Goal: Find specific page/section: Find specific page/section

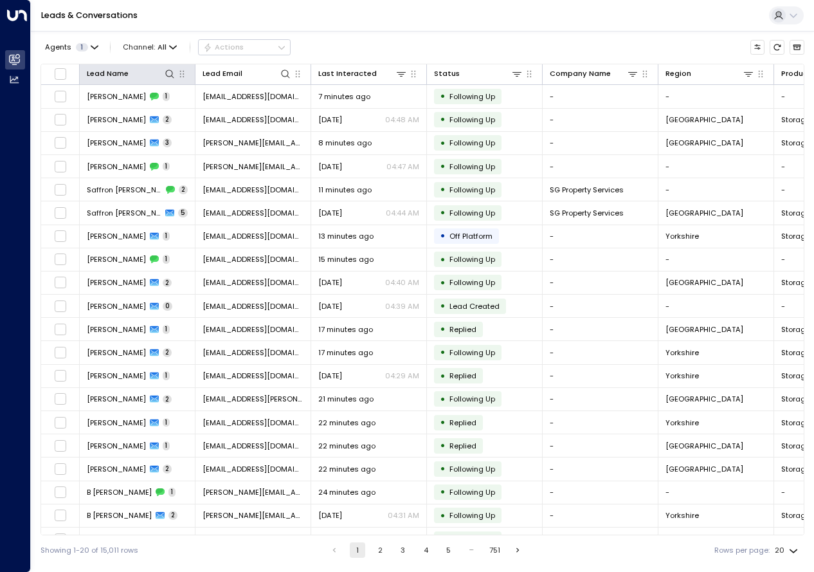
click at [170, 81] on th "Lead Name" at bounding box center [138, 74] width 116 height 21
click at [171, 73] on icon at bounding box center [170, 74] width 10 height 10
type input "**********"
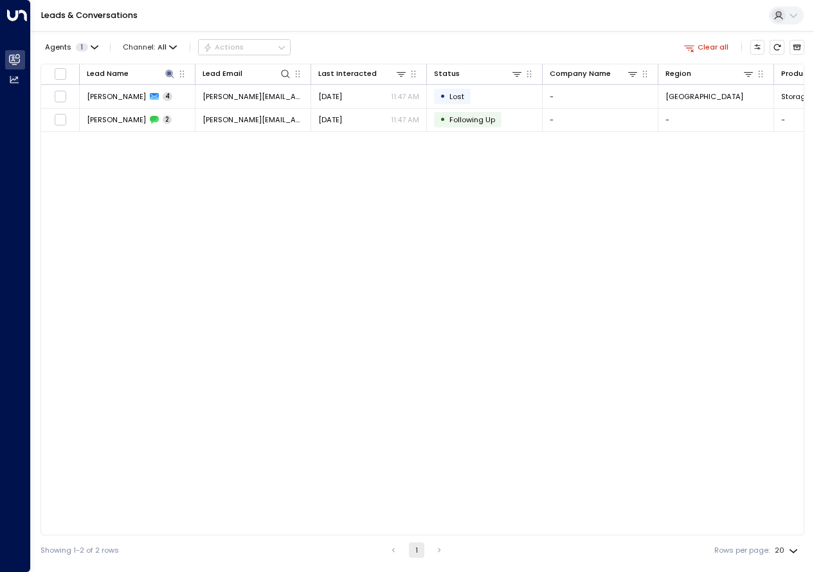
click at [284, 239] on div "Lead Name Lead Email Last Interacted Status Company Name Region Product # of pe…" at bounding box center [423, 300] width 764 height 472
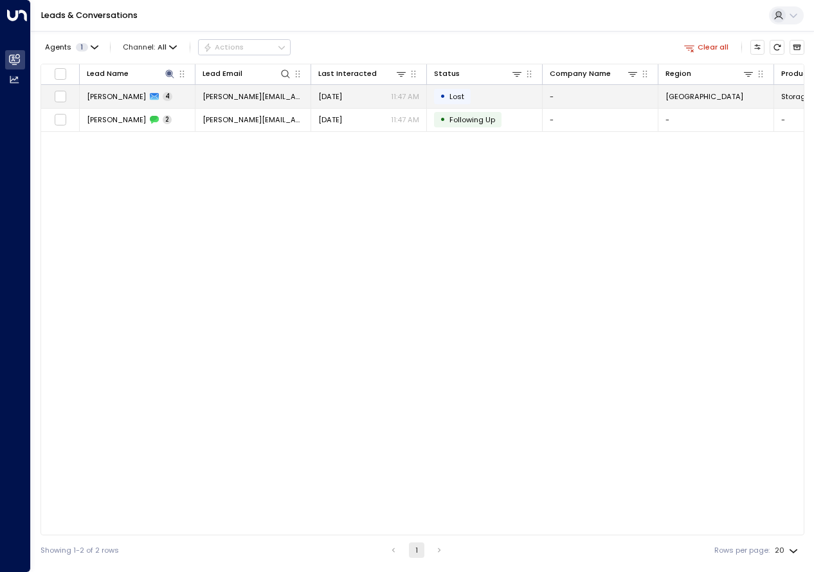
click at [120, 93] on span "Tony Waller" at bounding box center [116, 96] width 59 height 10
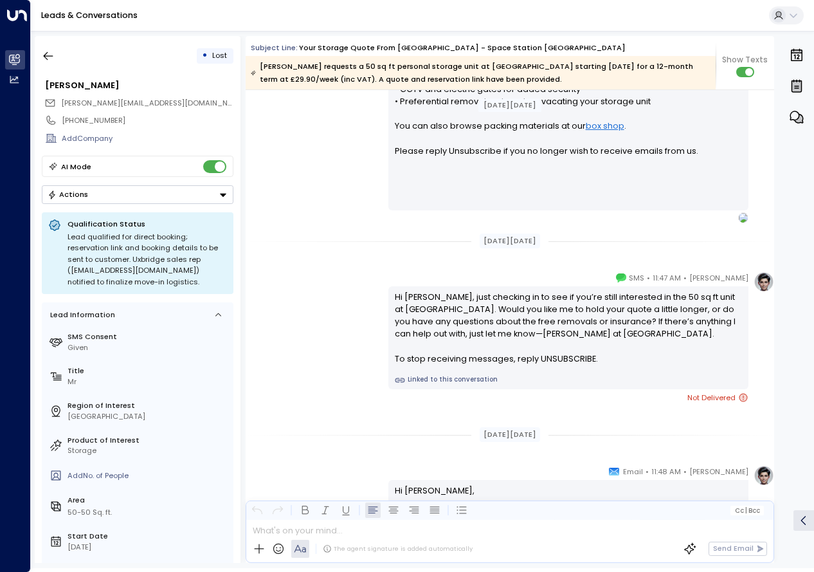
scroll to position [1085, 0]
click at [45, 57] on icon "button" at bounding box center [49, 56] width 10 height 8
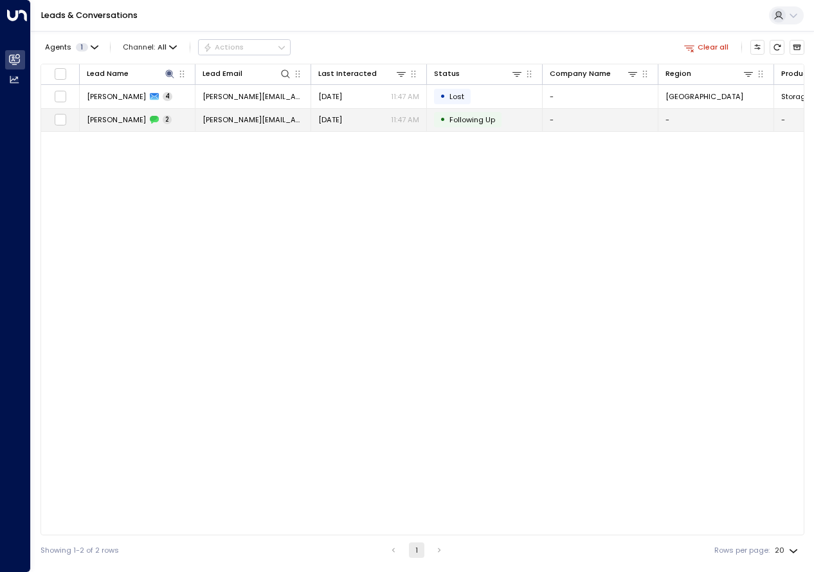
click at [120, 117] on span "Tony Waller" at bounding box center [116, 120] width 59 height 10
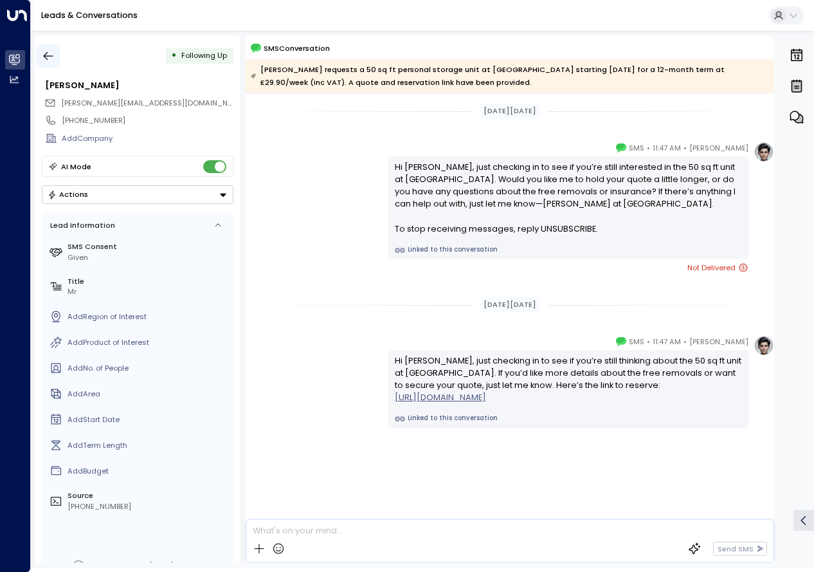
click at [52, 60] on icon "button" at bounding box center [48, 56] width 13 height 13
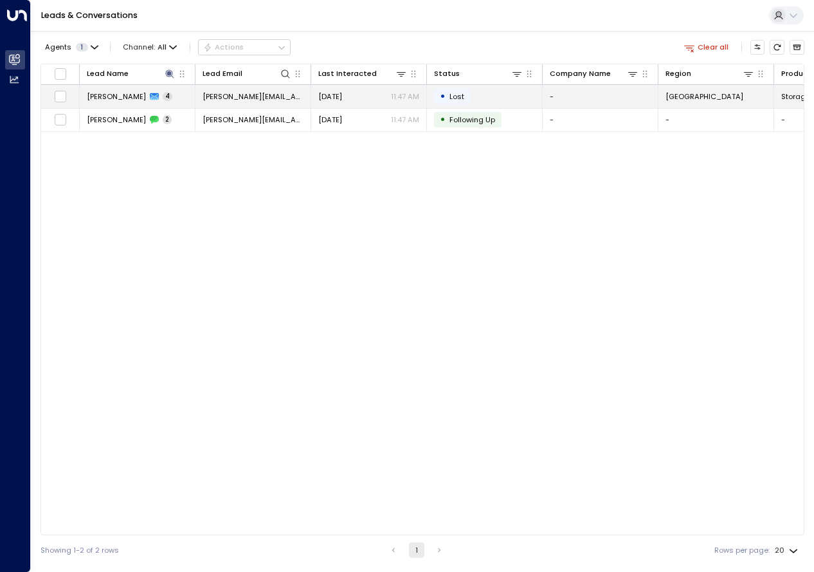
click at [143, 95] on div "Tony Waller 4" at bounding box center [130, 96] width 86 height 10
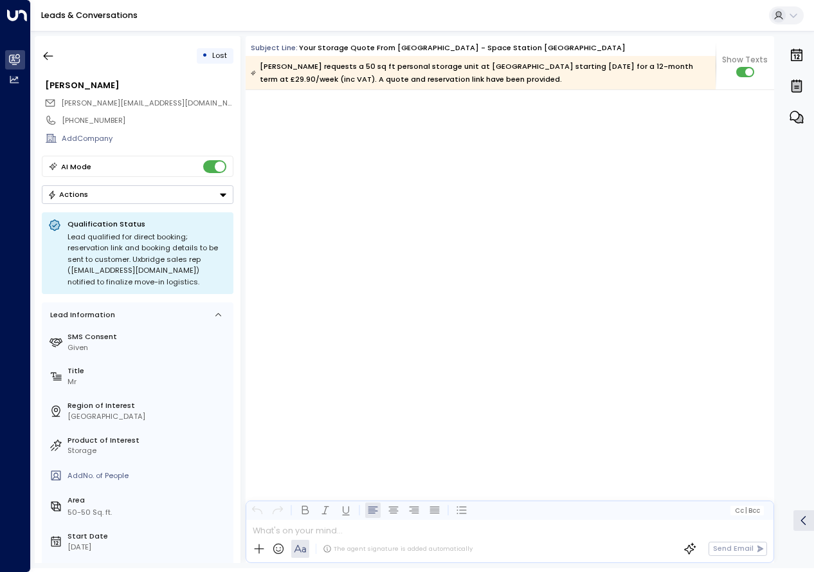
scroll to position [2115, 0]
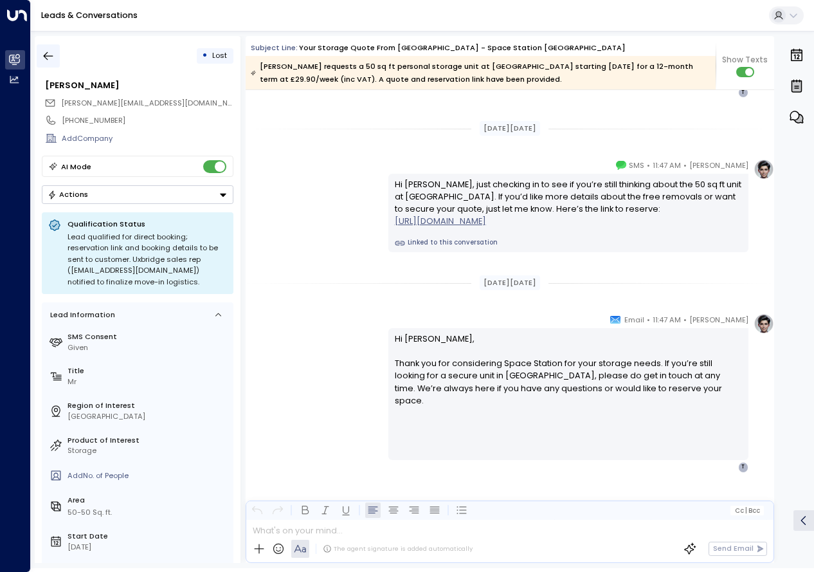
click at [46, 52] on icon "button" at bounding box center [48, 56] width 13 height 13
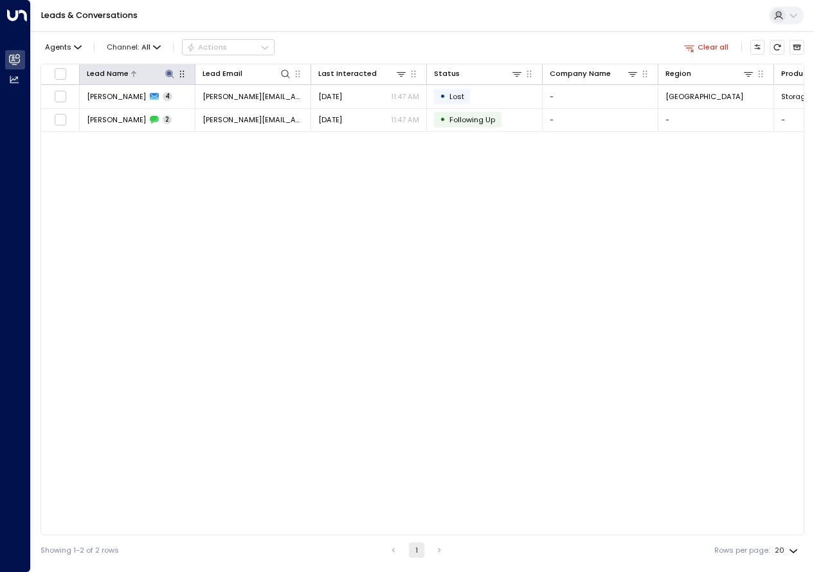
click at [174, 72] on icon at bounding box center [170, 74] width 10 height 10
click at [185, 76] on icon "button" at bounding box center [182, 74] width 10 height 10
click at [160, 82] on th "Lead Name" at bounding box center [138, 74] width 116 height 21
click at [170, 73] on icon at bounding box center [169, 73] width 8 height 8
click at [169, 71] on icon at bounding box center [170, 74] width 10 height 10
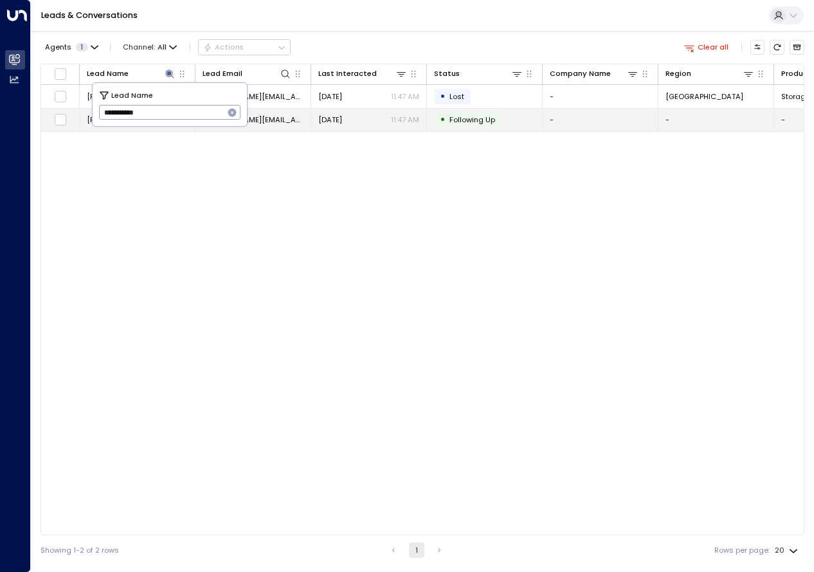
drag, startPoint x: 75, startPoint y: 111, endPoint x: 52, endPoint y: 111, distance: 22.5
click at [52, 111] on body "**********" at bounding box center [407, 282] width 814 height 565
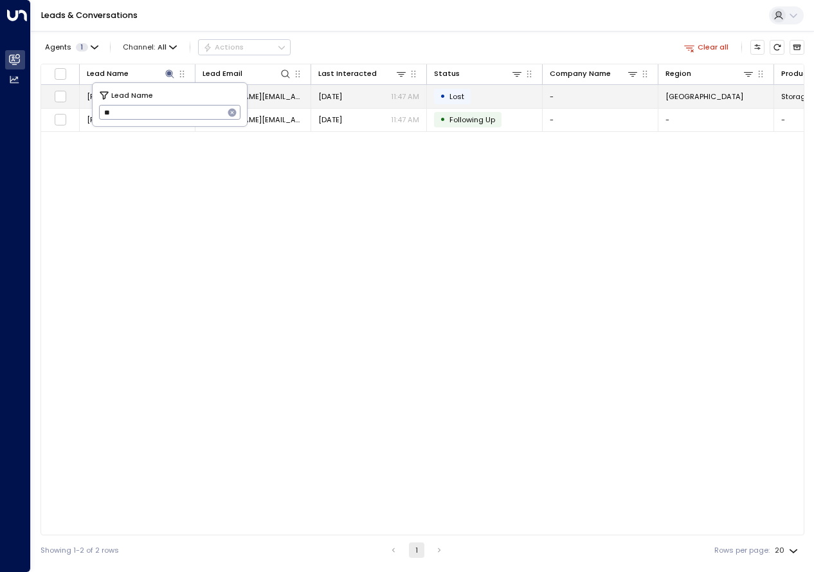
type input "*"
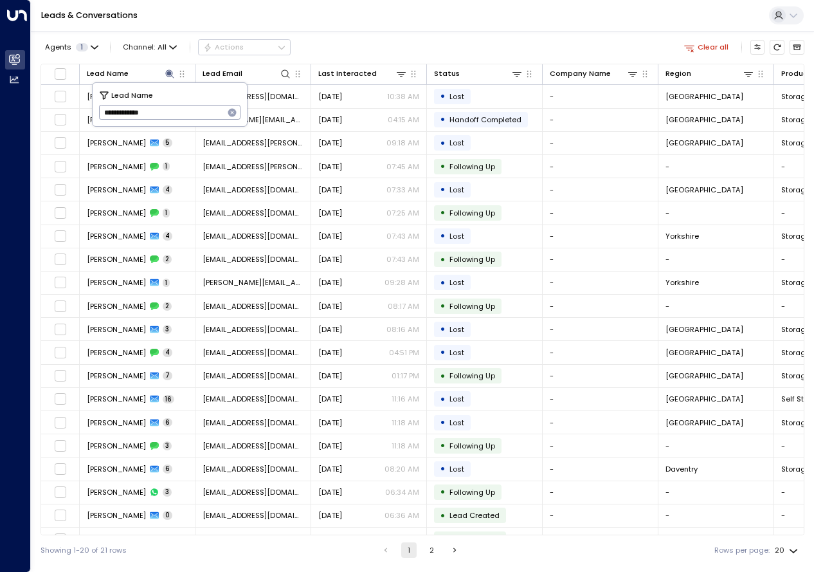
type input "**********"
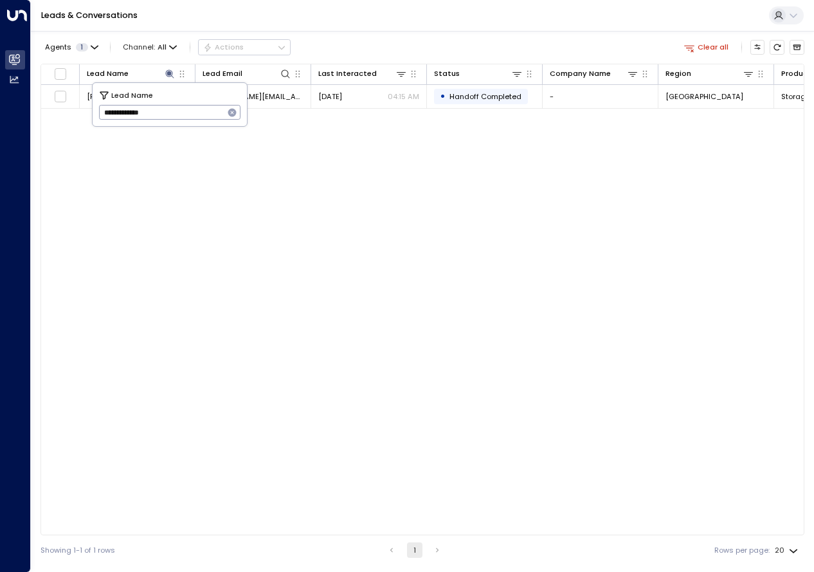
click at [185, 375] on div "Lead Name Lead Email Last Interacted Status Company Name Region Product # of pe…" at bounding box center [423, 300] width 764 height 472
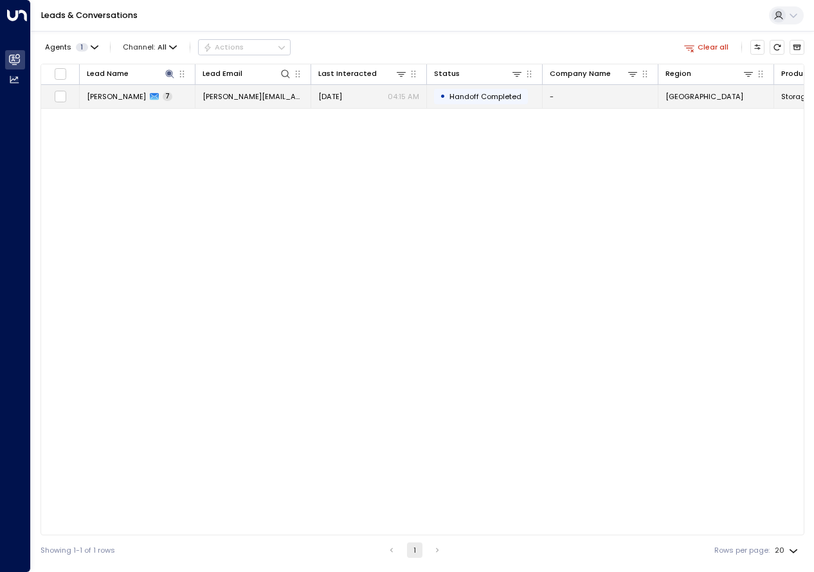
click at [122, 91] on span "Kate Anderson" at bounding box center [116, 96] width 59 height 10
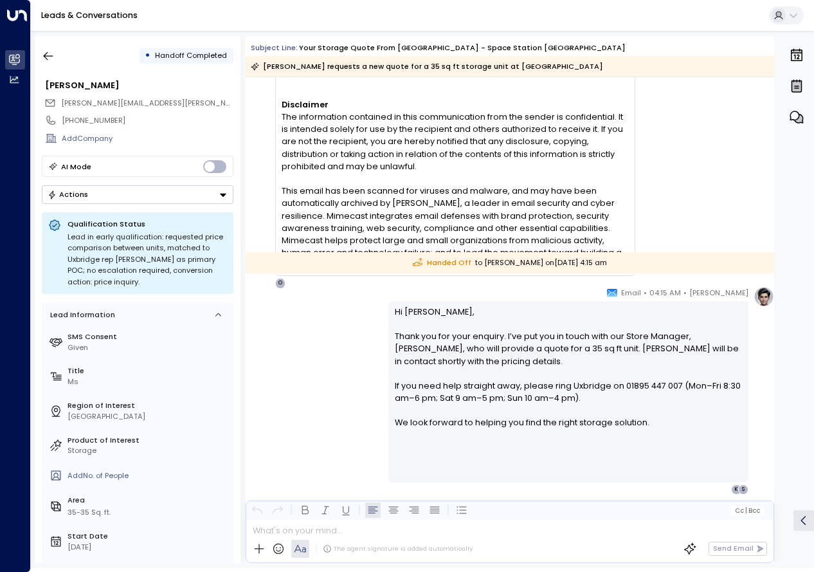
scroll to position [4745, 0]
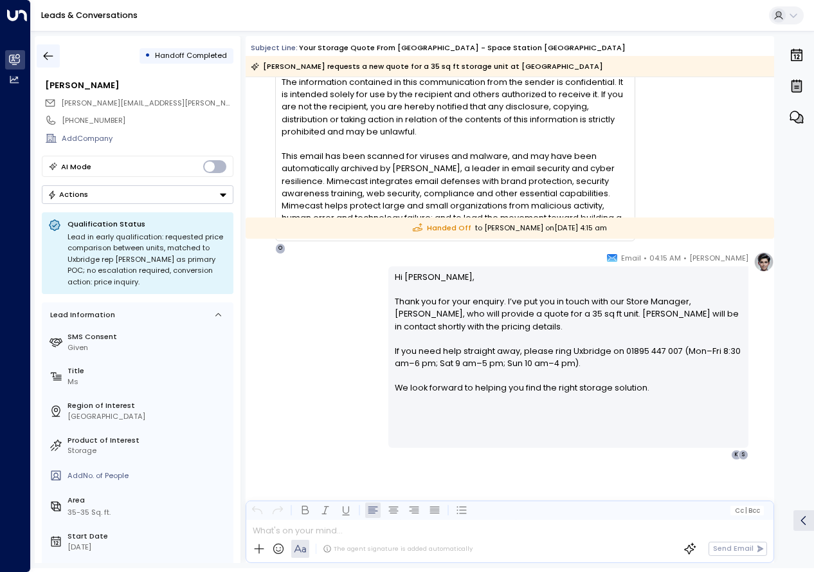
click at [49, 55] on icon "button" at bounding box center [48, 56] width 13 height 13
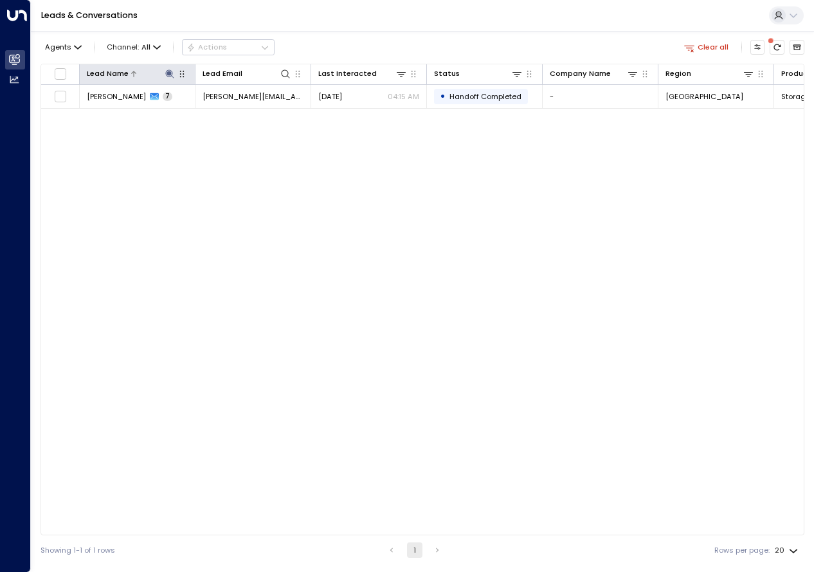
click at [167, 76] on icon at bounding box center [169, 73] width 8 height 8
type input "**********"
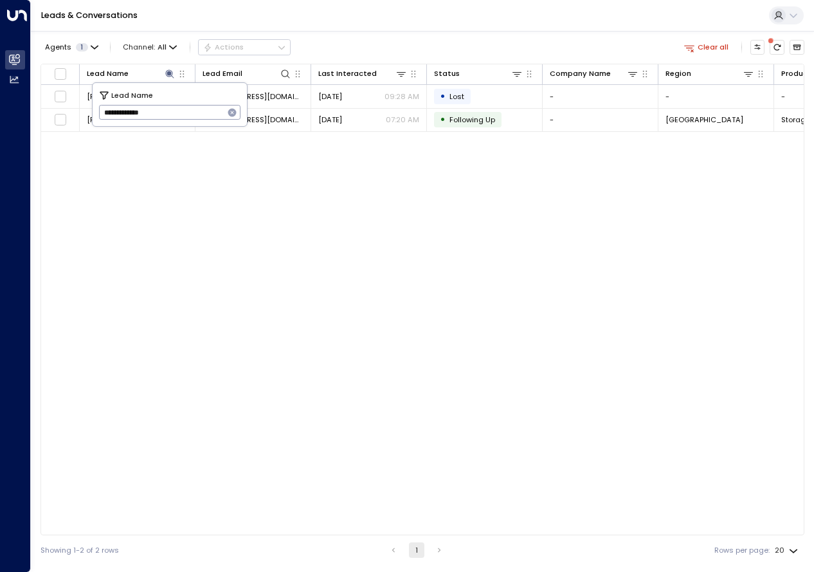
click at [272, 264] on div "Lead Name Lead Email Last Interacted Status Company Name Region Product # of pe…" at bounding box center [423, 300] width 764 height 472
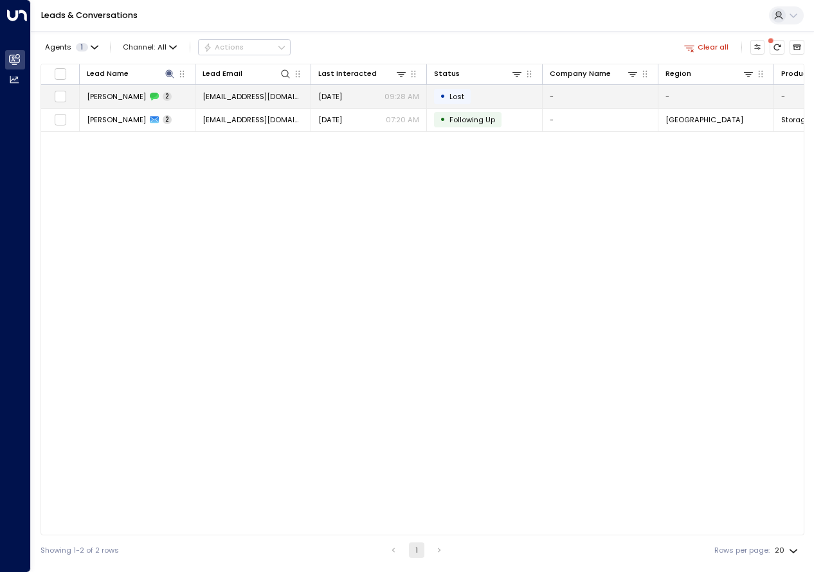
click at [131, 95] on span "Lauren Moxom" at bounding box center [116, 96] width 59 height 10
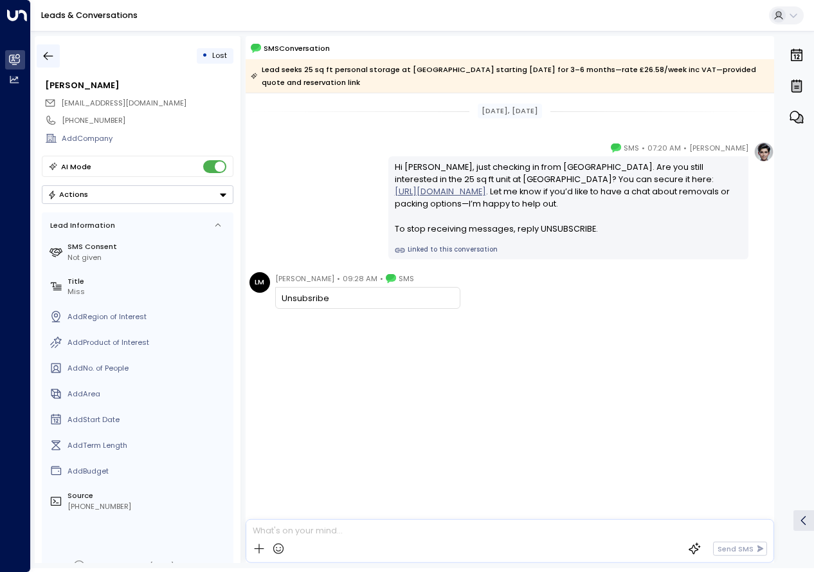
click at [50, 53] on icon "button" at bounding box center [48, 56] width 13 height 13
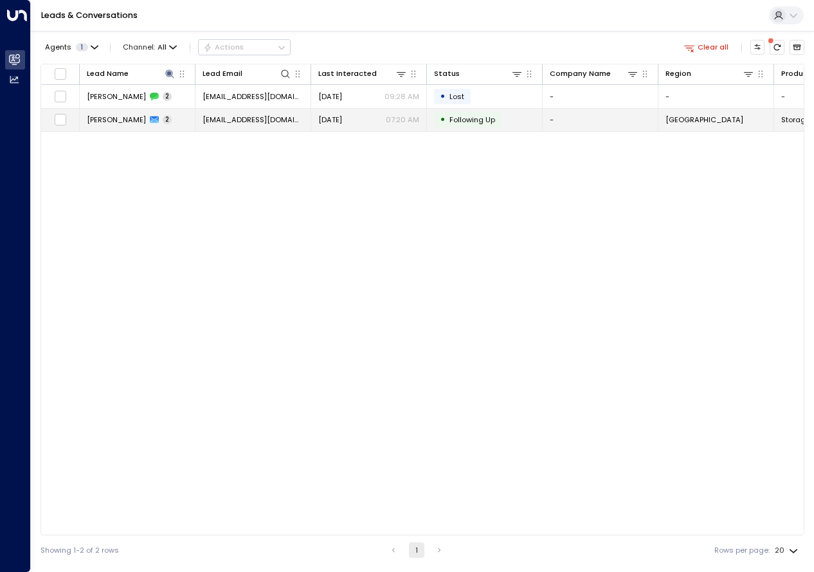
click at [113, 122] on span "Lauren Moxom" at bounding box center [116, 120] width 59 height 10
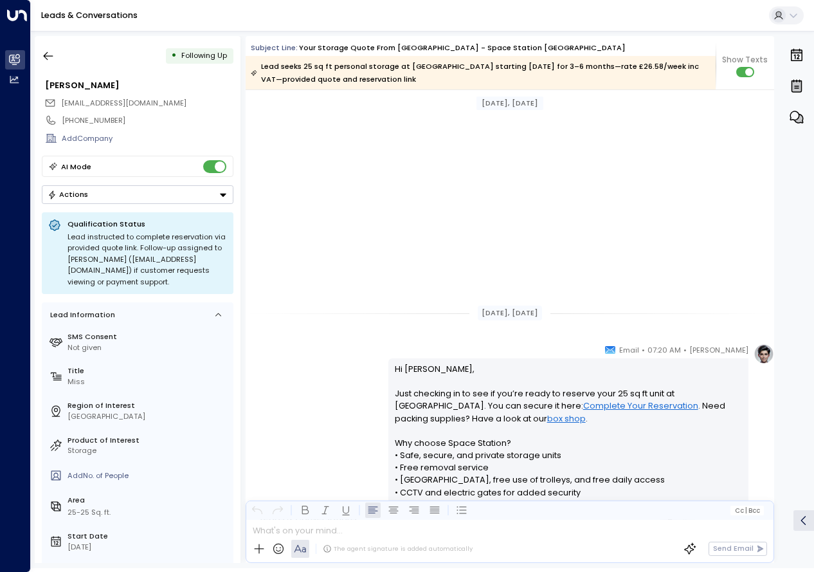
scroll to position [966, 0]
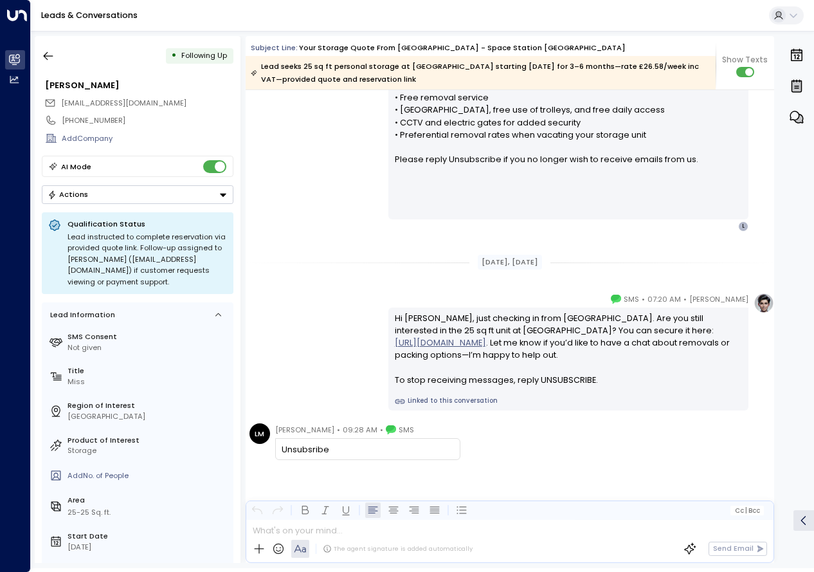
click at [533, 470] on div "LM Lauren Moxom • 09:28 AM • SMS Unsubsribe" at bounding box center [510, 493] width 529 height 140
click at [42, 53] on icon "button" at bounding box center [48, 56] width 13 height 13
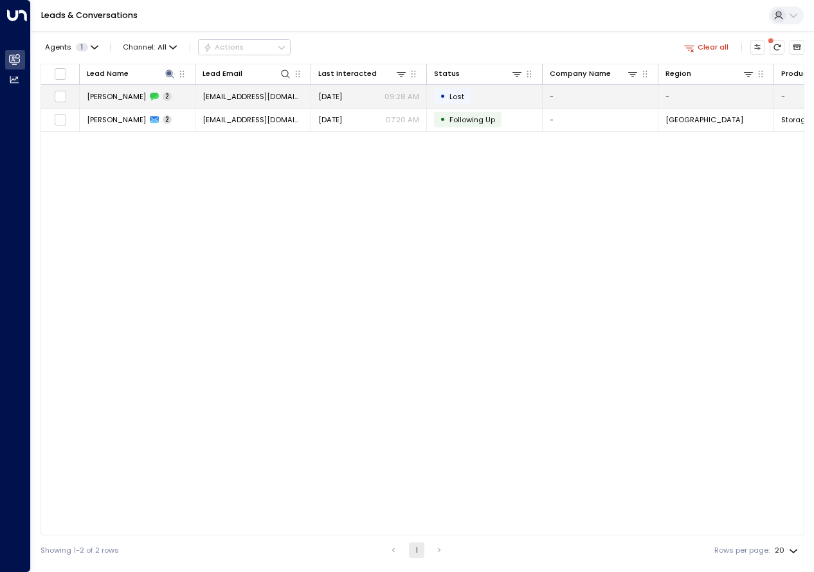
click at [120, 98] on span "Lauren Moxom" at bounding box center [116, 96] width 59 height 10
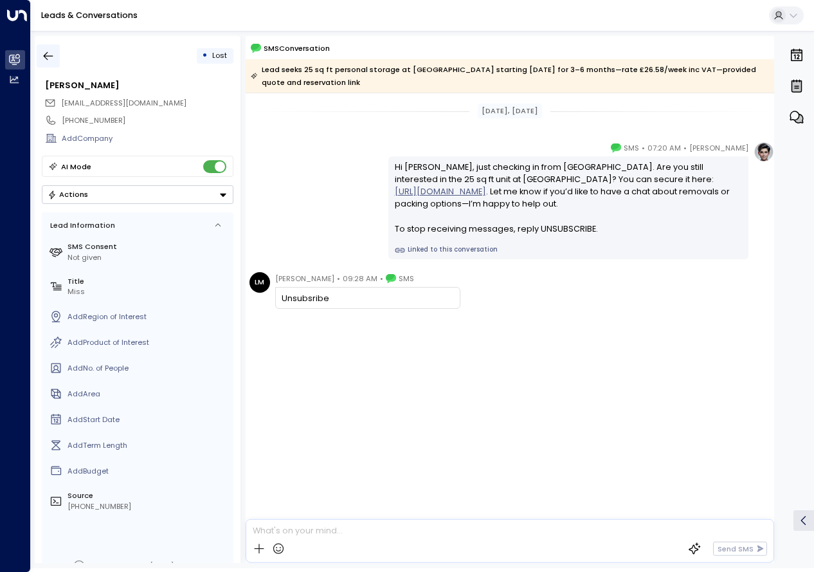
click at [57, 55] on button "button" at bounding box center [48, 55] width 23 height 23
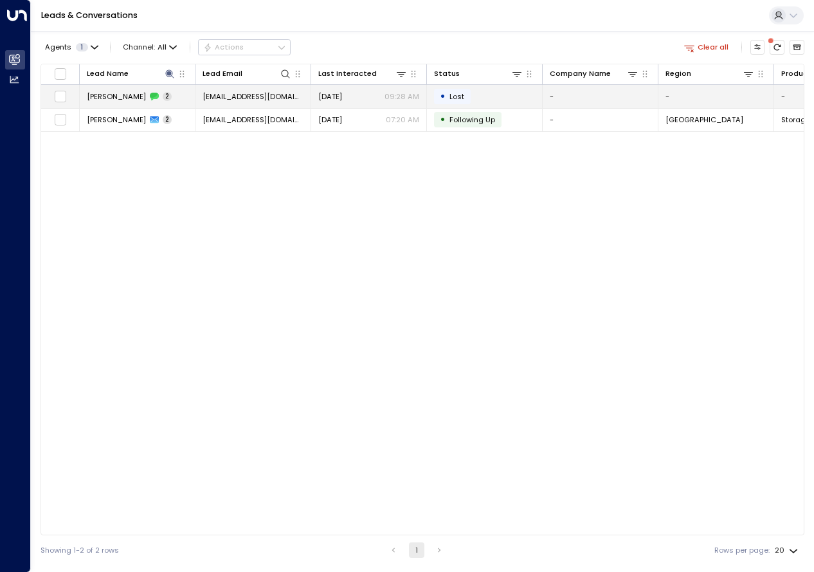
click at [140, 97] on div "Lauren Moxom 2" at bounding box center [129, 96] width 85 height 10
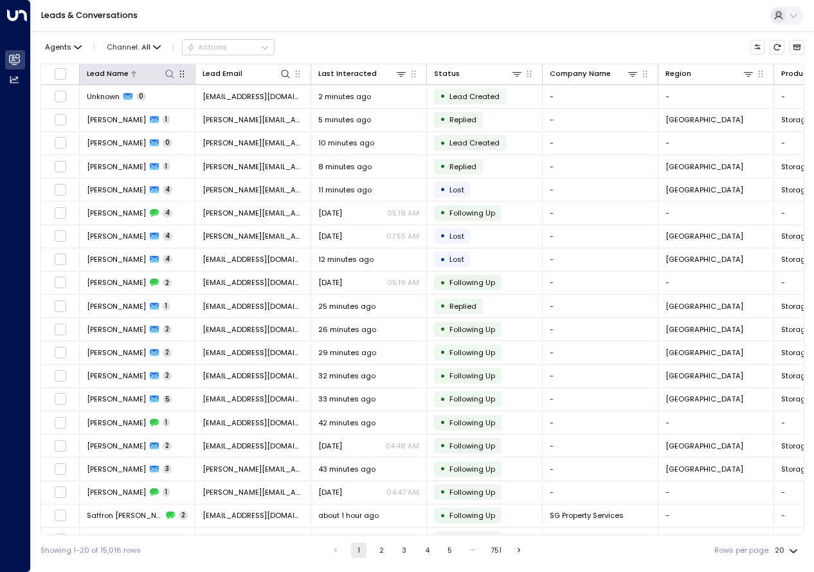
click at [168, 73] on icon at bounding box center [170, 74] width 10 height 10
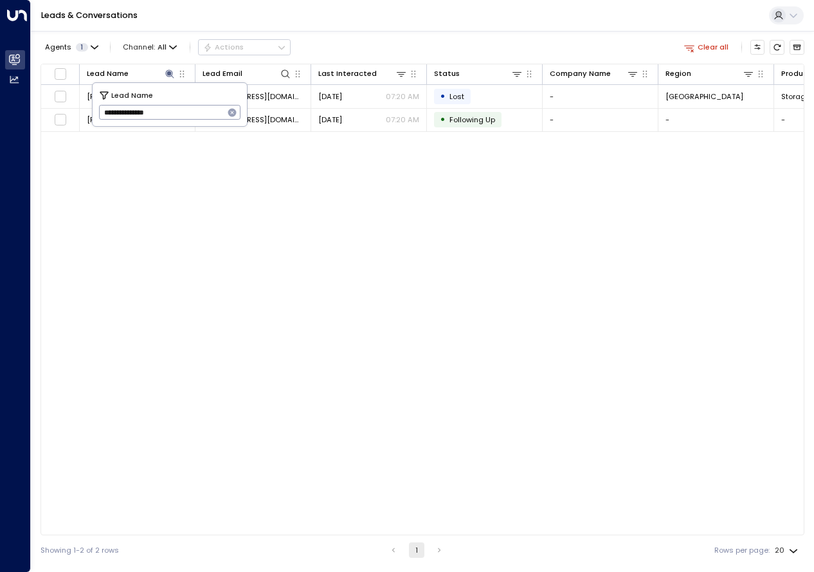
type input "**********"
click at [375, 264] on div "Lead Name Lead Email Last Interacted Status Company Name Region Product # of pe…" at bounding box center [423, 300] width 764 height 472
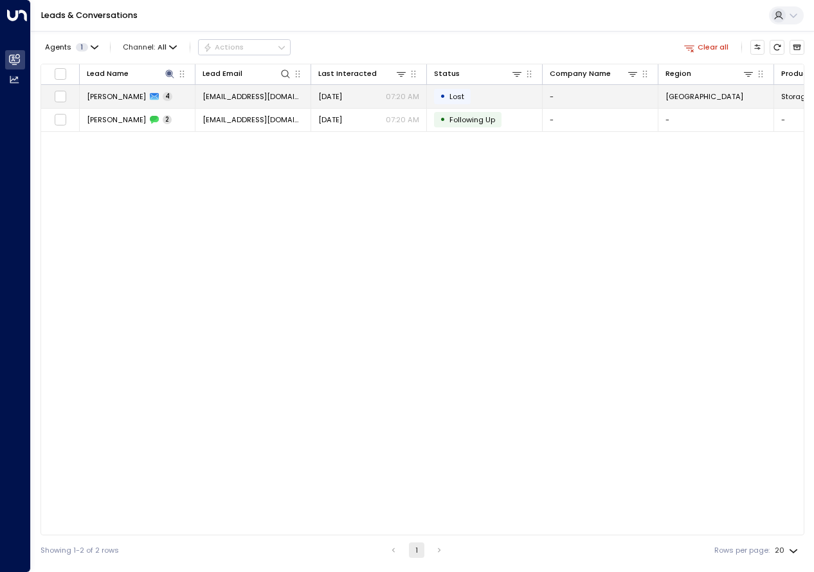
click at [114, 99] on span "[PERSON_NAME]" at bounding box center [116, 96] width 59 height 10
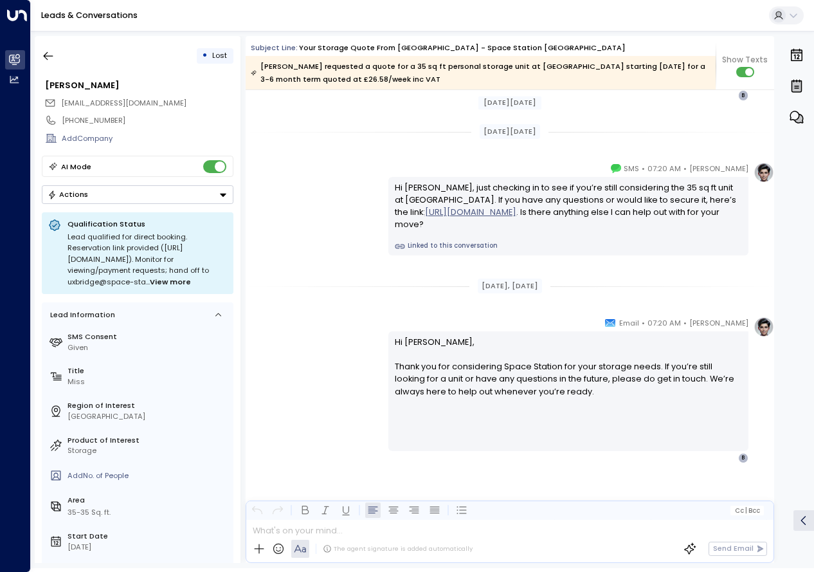
scroll to position [2091, 0]
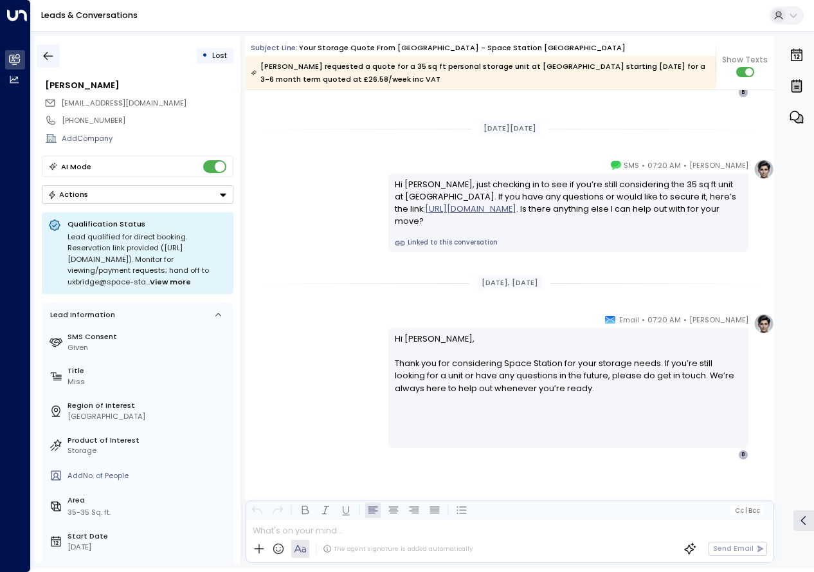
click at [53, 57] on icon "button" at bounding box center [48, 56] width 13 height 13
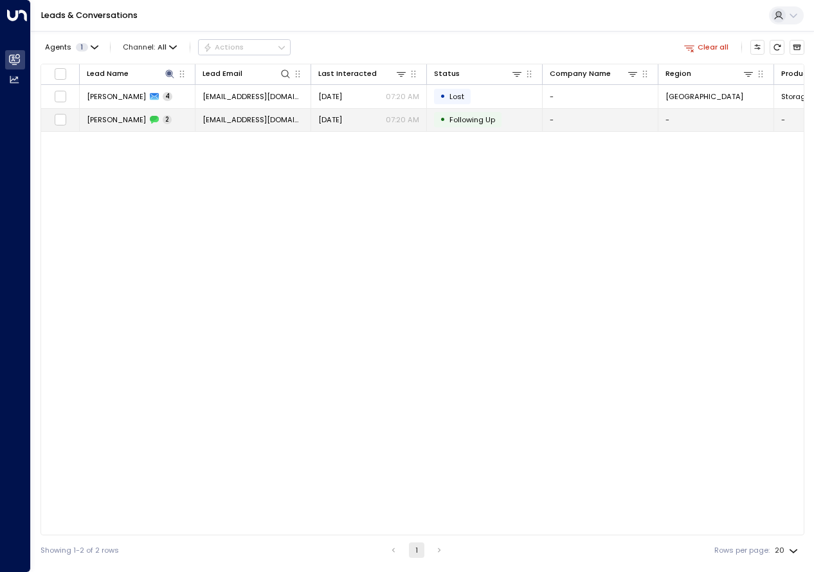
click at [132, 119] on span "[PERSON_NAME]" at bounding box center [116, 120] width 59 height 10
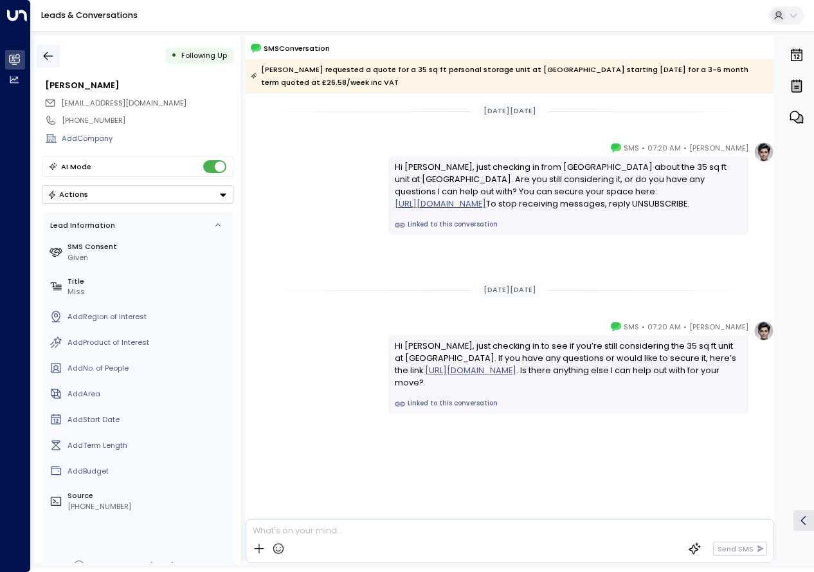
click at [51, 56] on icon "button" at bounding box center [49, 56] width 10 height 8
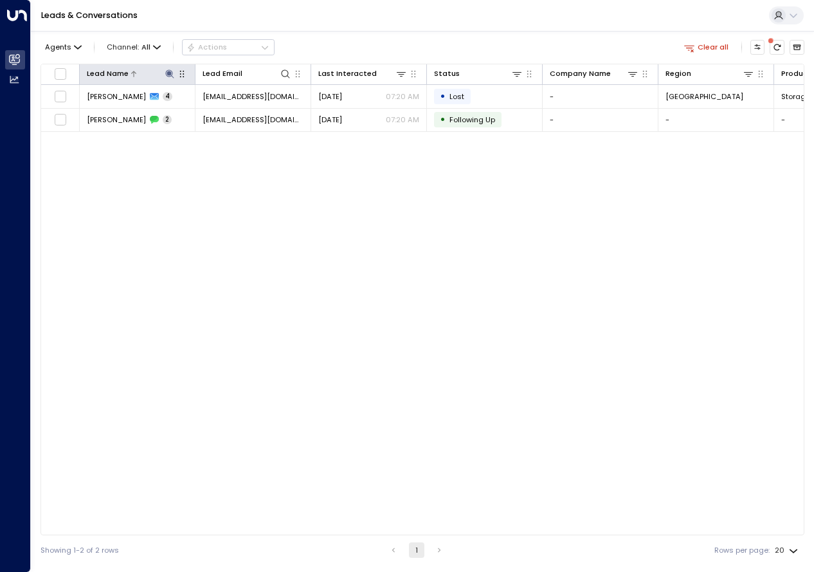
click at [163, 74] on div at bounding box center [152, 74] width 47 height 12
click at [169, 74] on icon at bounding box center [169, 73] width 8 height 8
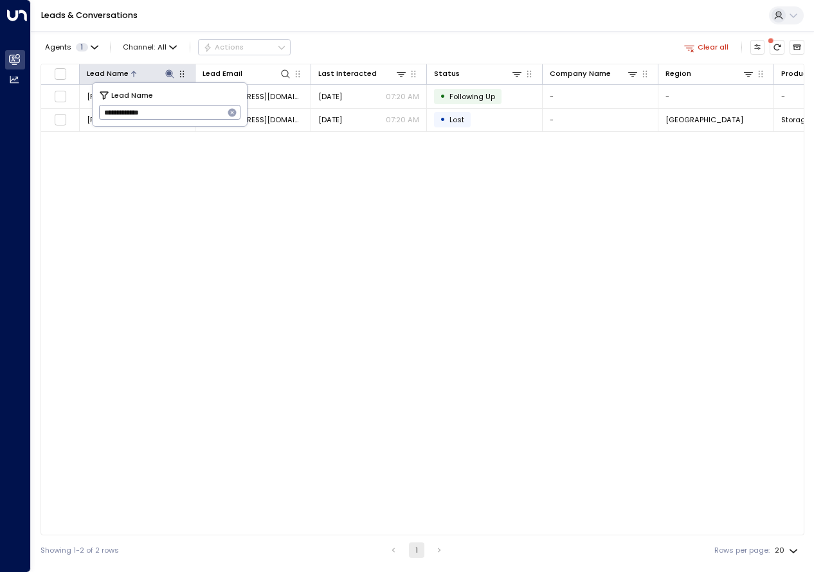
type input "**********"
click at [271, 328] on div "Lead Name Lead Email Last Interacted Status Company Name Region Product # of pe…" at bounding box center [423, 300] width 764 height 472
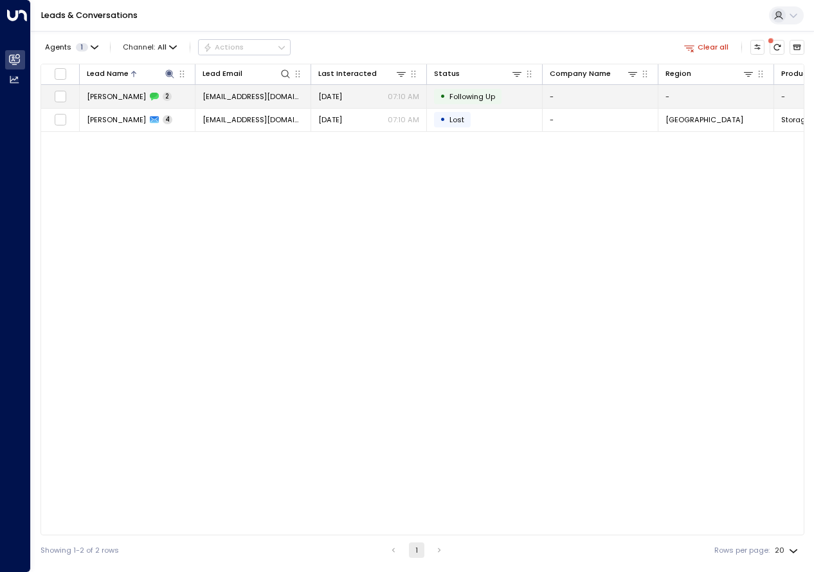
click at [120, 95] on span "[PERSON_NAME]" at bounding box center [116, 96] width 59 height 10
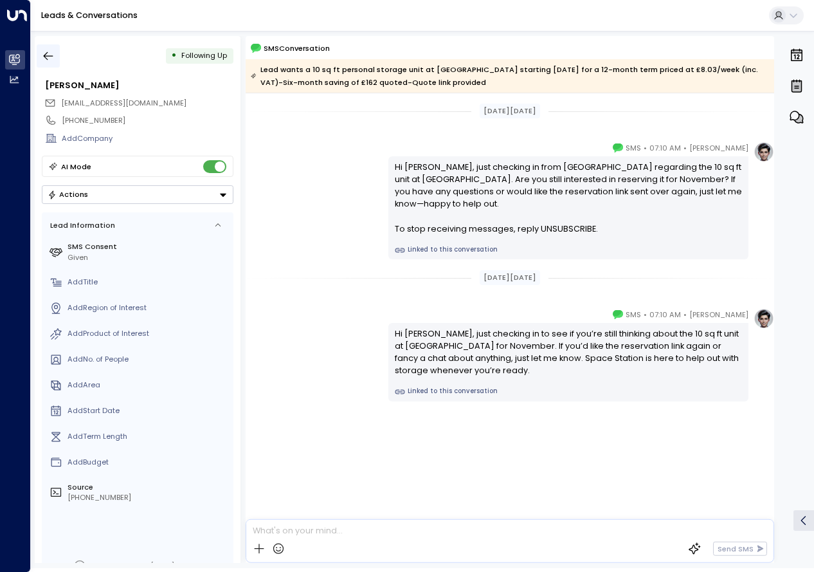
click at [51, 59] on icon "button" at bounding box center [48, 56] width 13 height 13
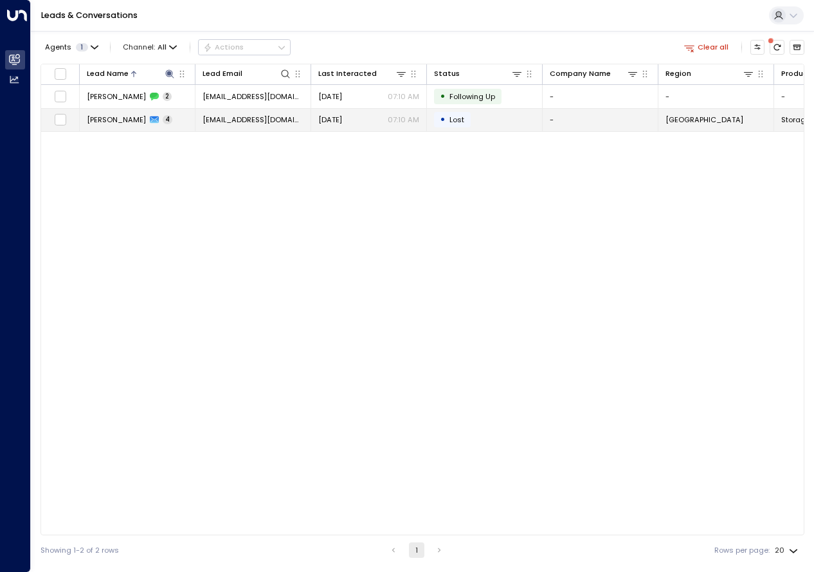
click at [115, 115] on span "[PERSON_NAME]" at bounding box center [116, 120] width 59 height 10
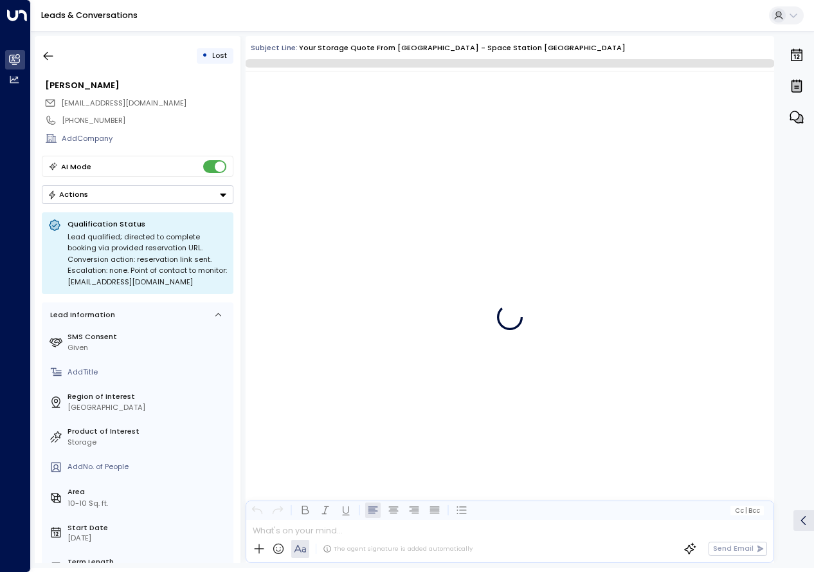
scroll to position [2022, 0]
